Goal: Task Accomplishment & Management: Manage account settings

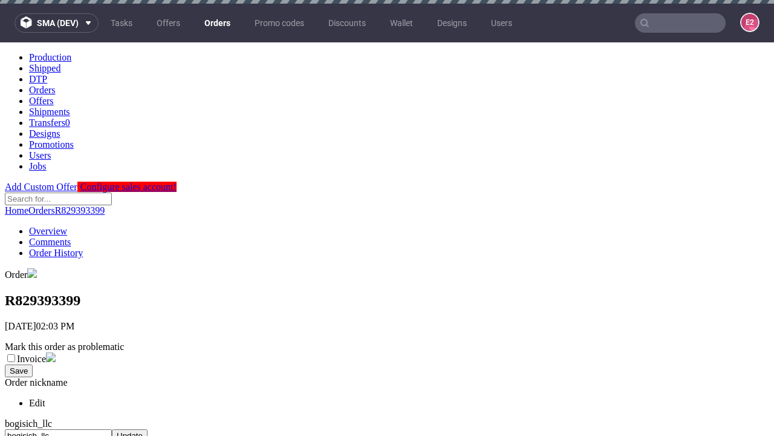
scroll to position [494, 0]
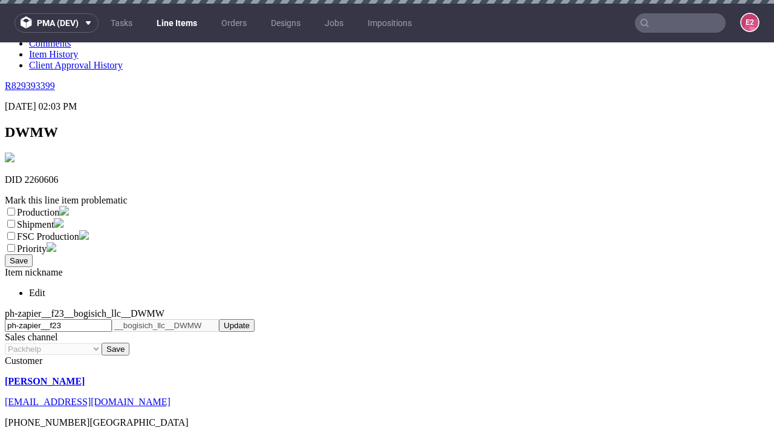
scroll to position [4, 0]
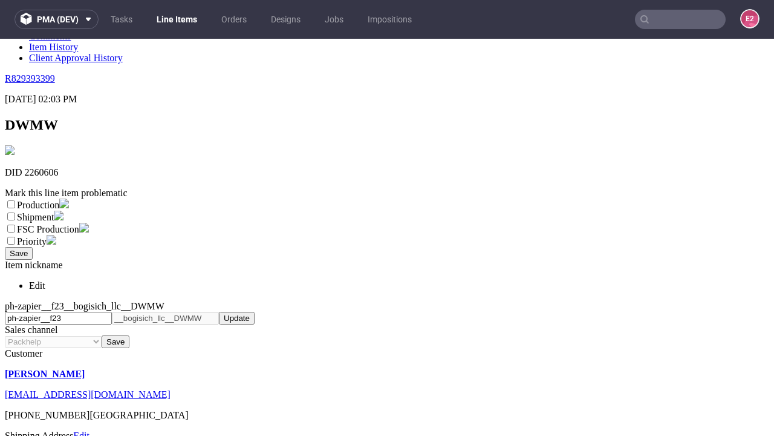
select select "dtp_ca_needed"
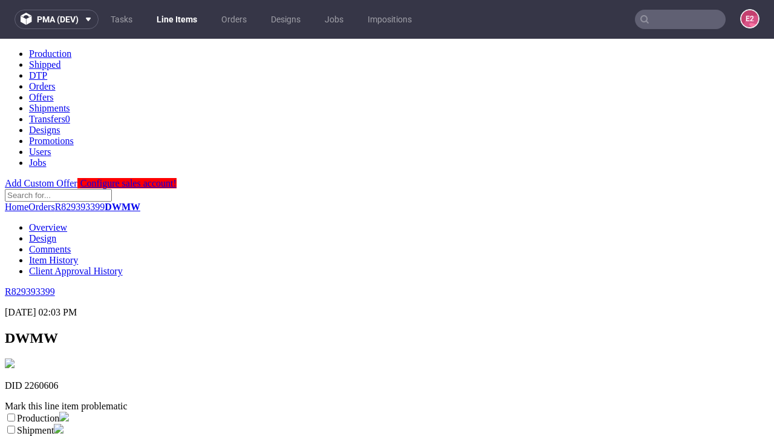
scroll to position [0, 0]
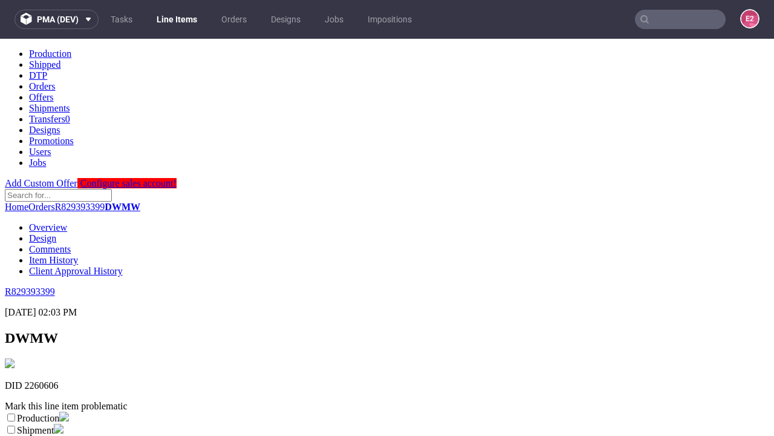
checkbox input "true"
